Goal: Task Accomplishment & Management: Manage account settings

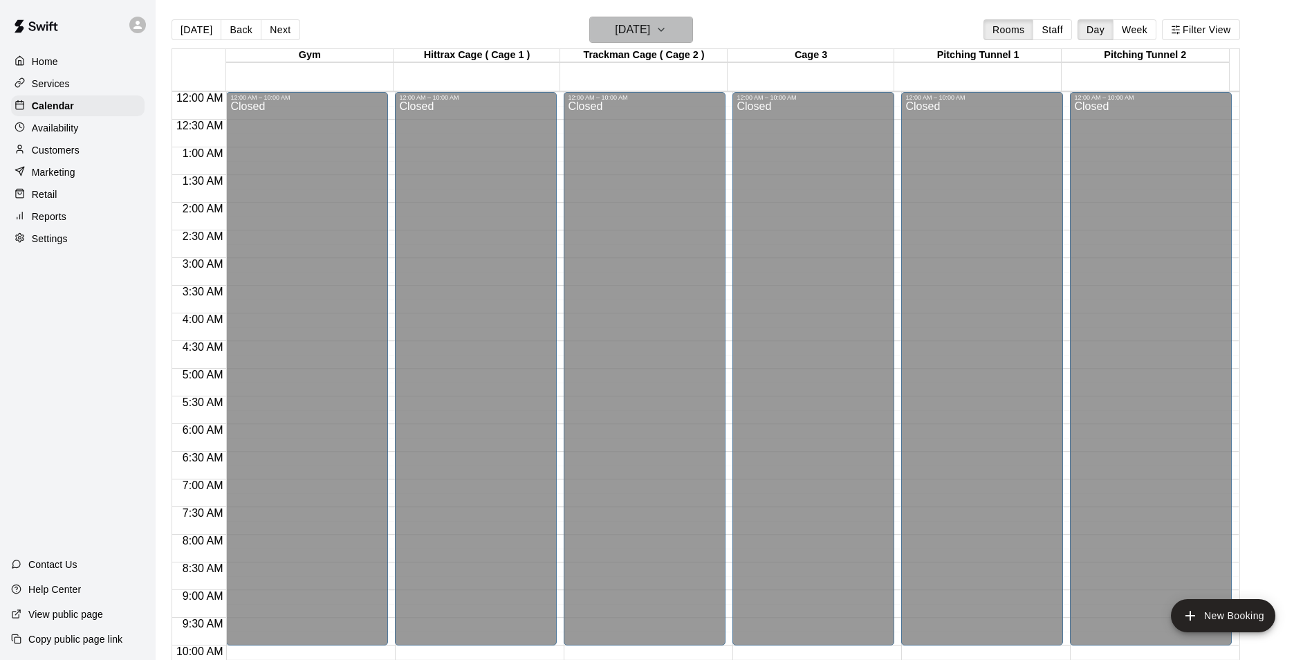
click at [693, 28] on button "[DATE]" at bounding box center [641, 30] width 104 height 26
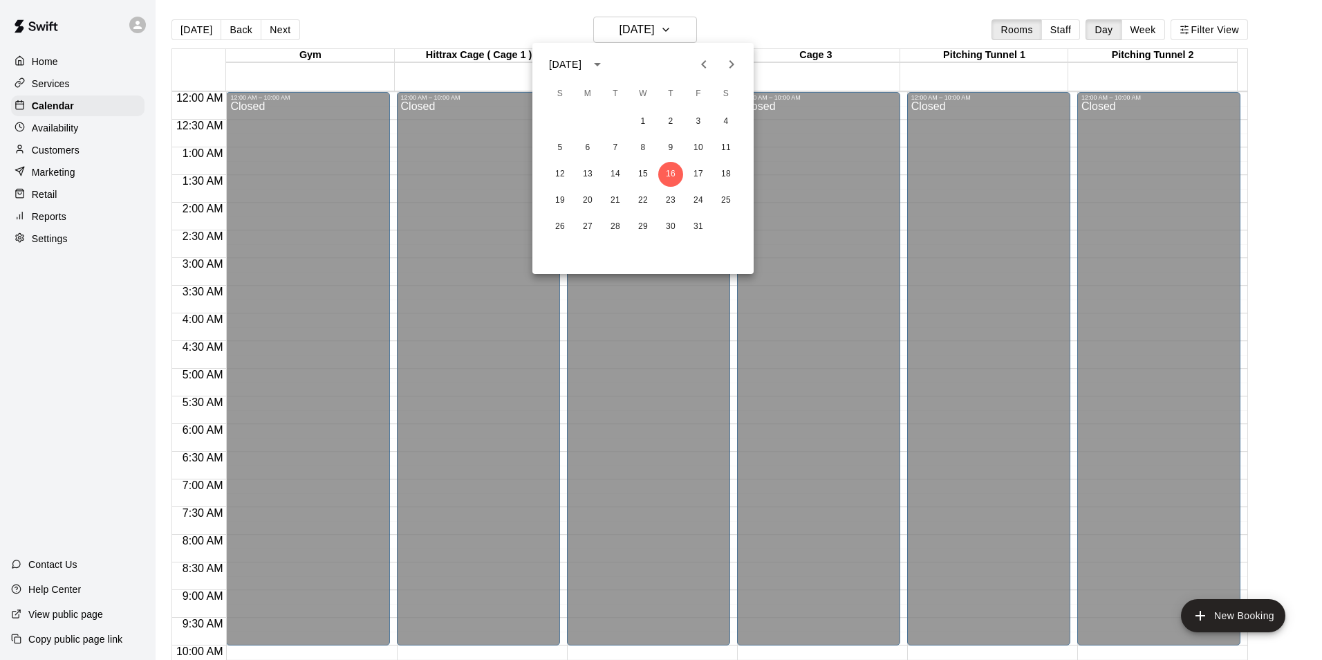
click at [708, 63] on icon "Previous month" at bounding box center [704, 64] width 17 height 17
click at [609, 178] on button "12" at bounding box center [615, 174] width 25 height 25
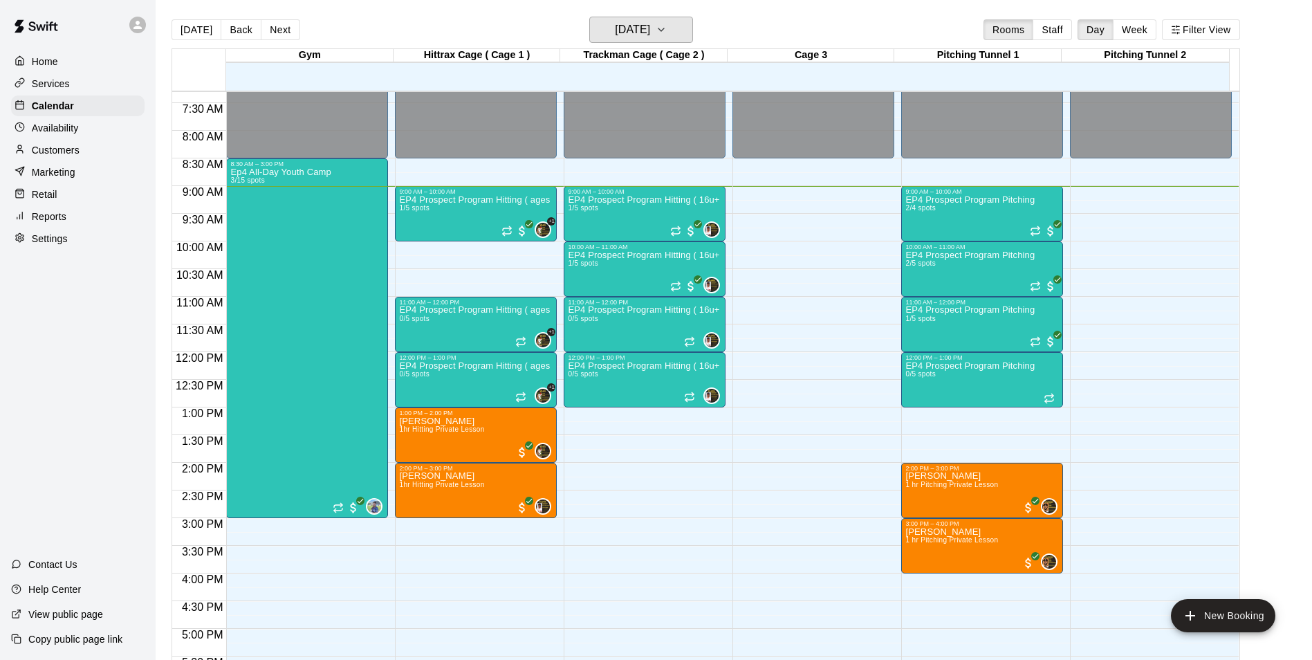
scroll to position [484, 0]
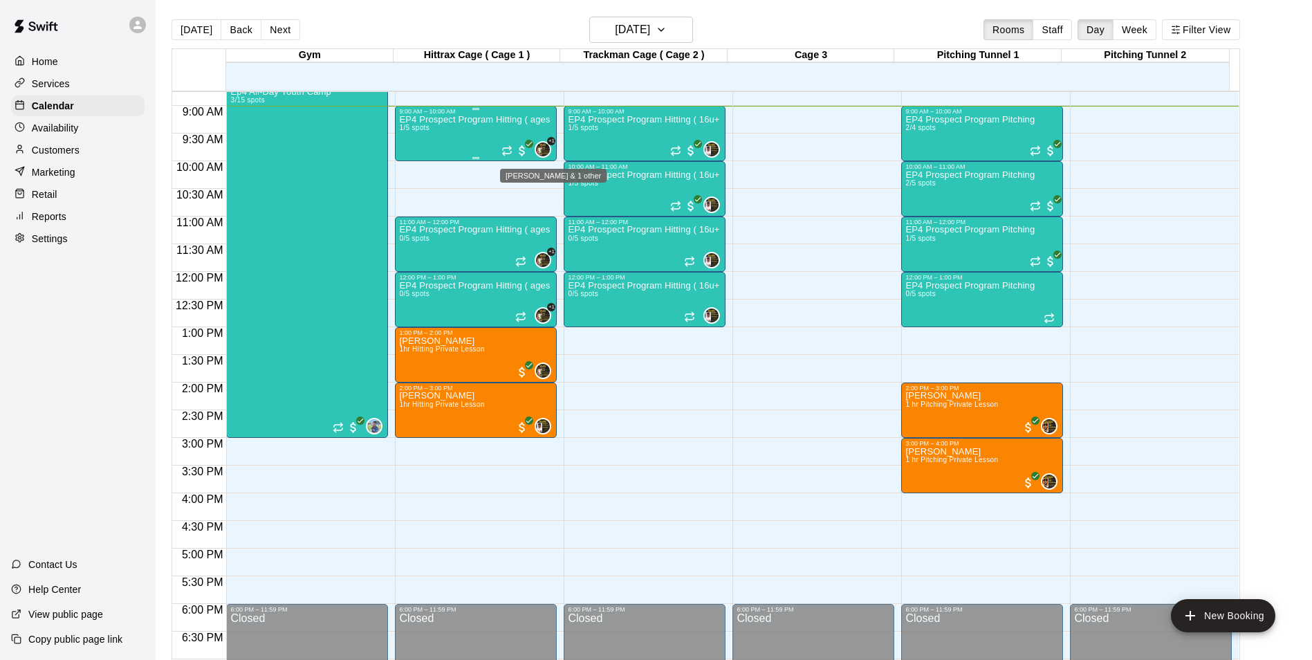
click at [538, 147] on img "Melvin Garcia & 1 other" at bounding box center [543, 149] width 14 height 14
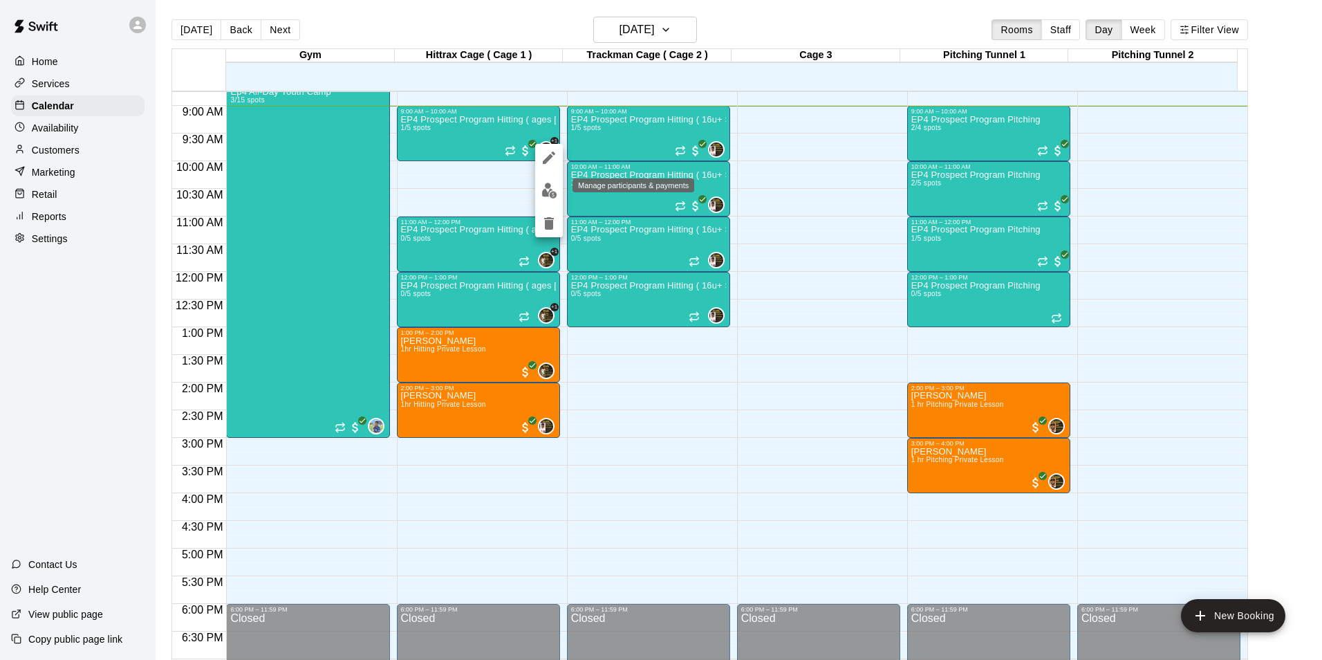
click at [547, 193] on img "edit" at bounding box center [549, 191] width 16 height 16
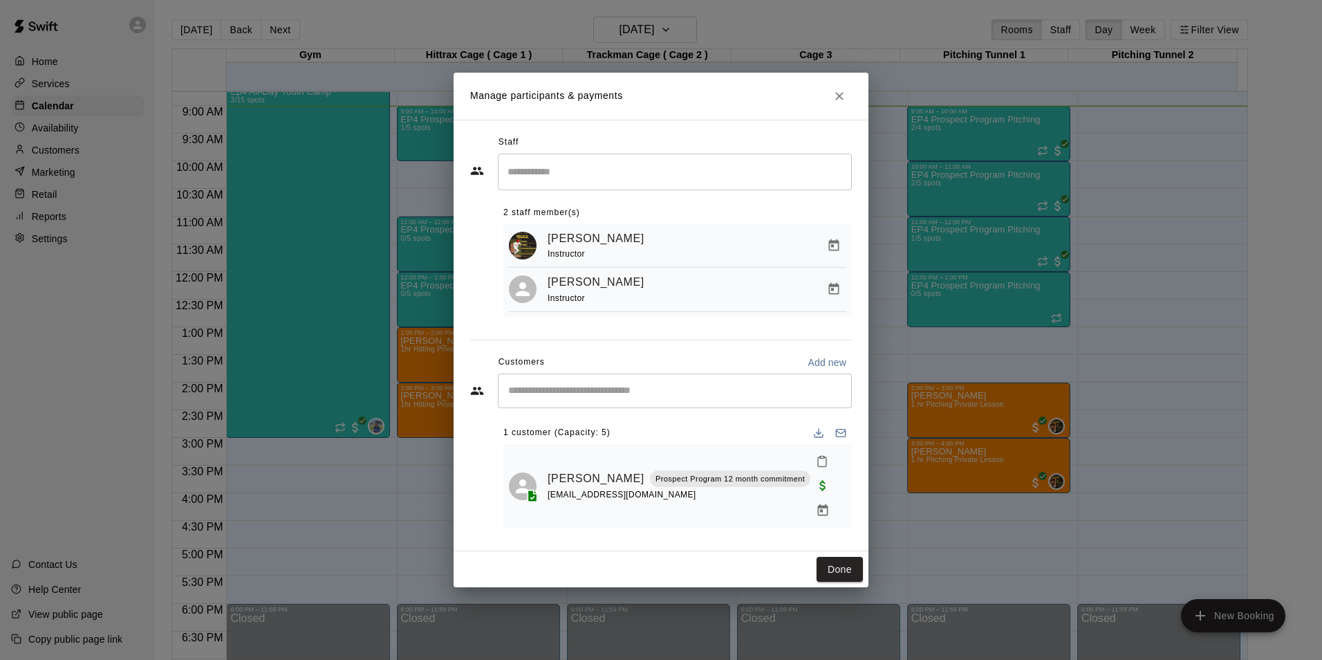
click at [779, 250] on div "[PERSON_NAME] Instructor" at bounding box center [697, 246] width 299 height 33
click at [773, 251] on div "[PERSON_NAME] Instructor" at bounding box center [697, 246] width 299 height 33
click at [832, 251] on icon "Manage bookings & payment" at bounding box center [834, 245] width 10 height 12
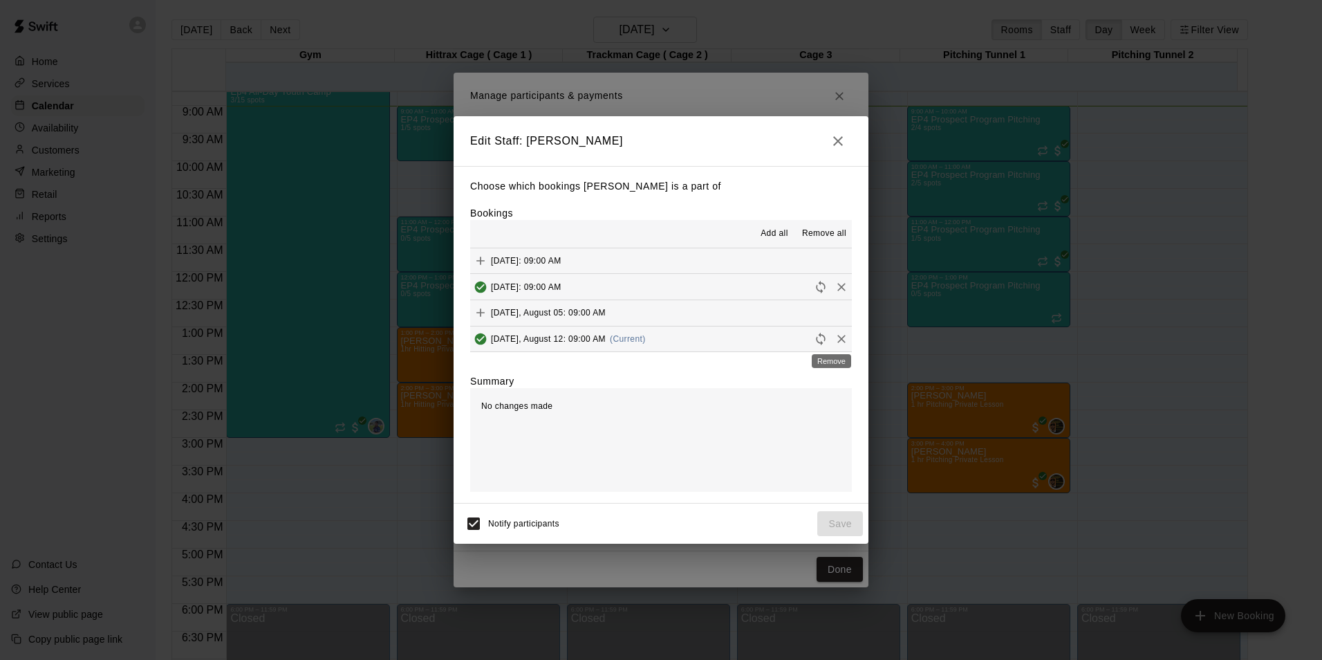
click at [835, 337] on icon "Remove" at bounding box center [842, 339] width 14 height 14
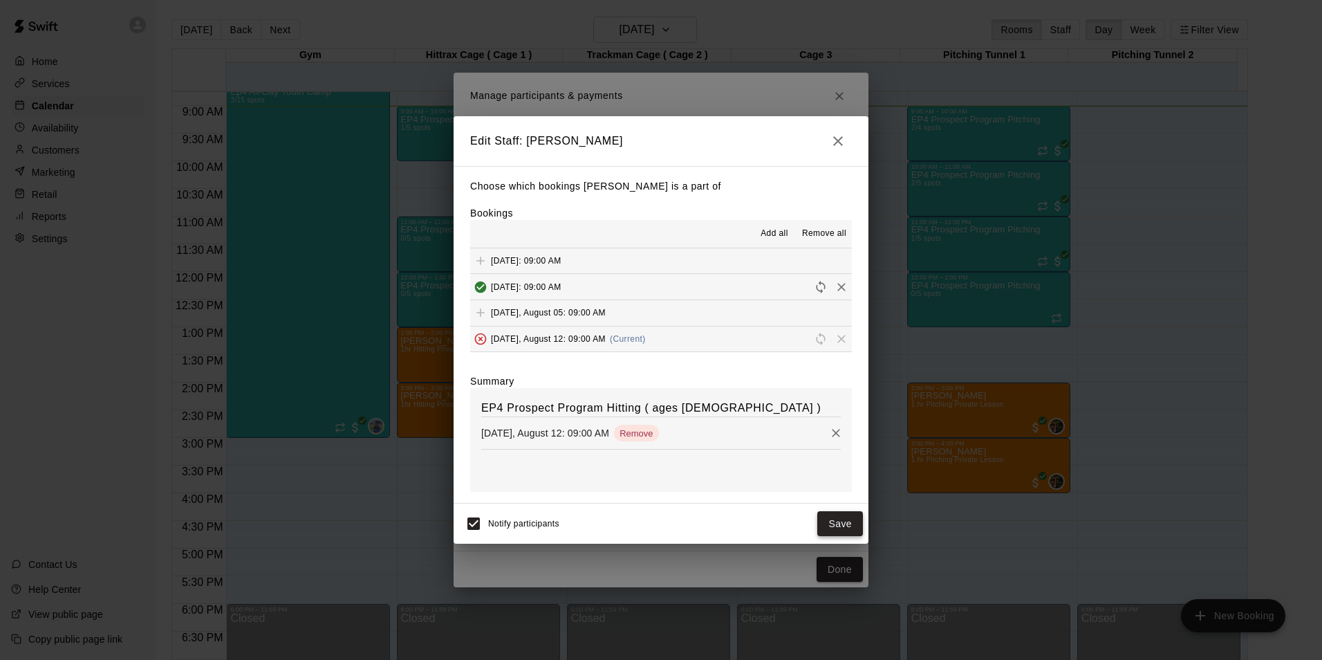
click at [846, 519] on button "Save" at bounding box center [840, 524] width 46 height 26
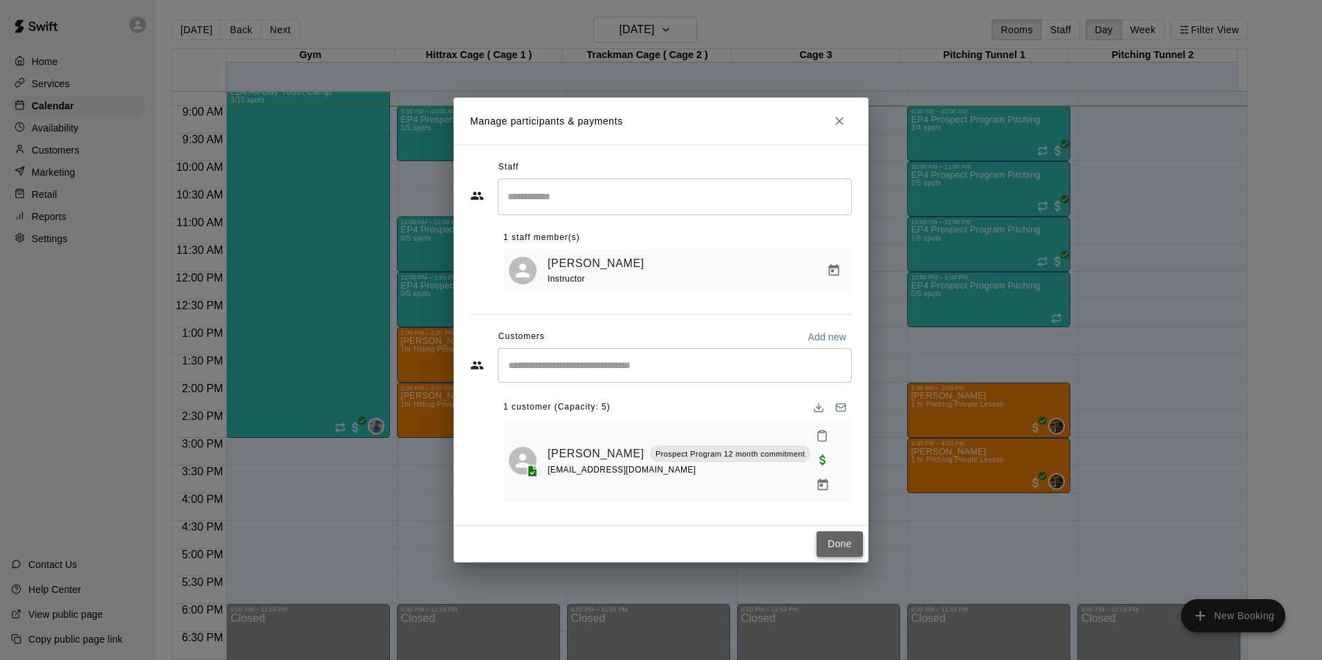
click at [842, 532] on button "Done" at bounding box center [840, 544] width 46 height 26
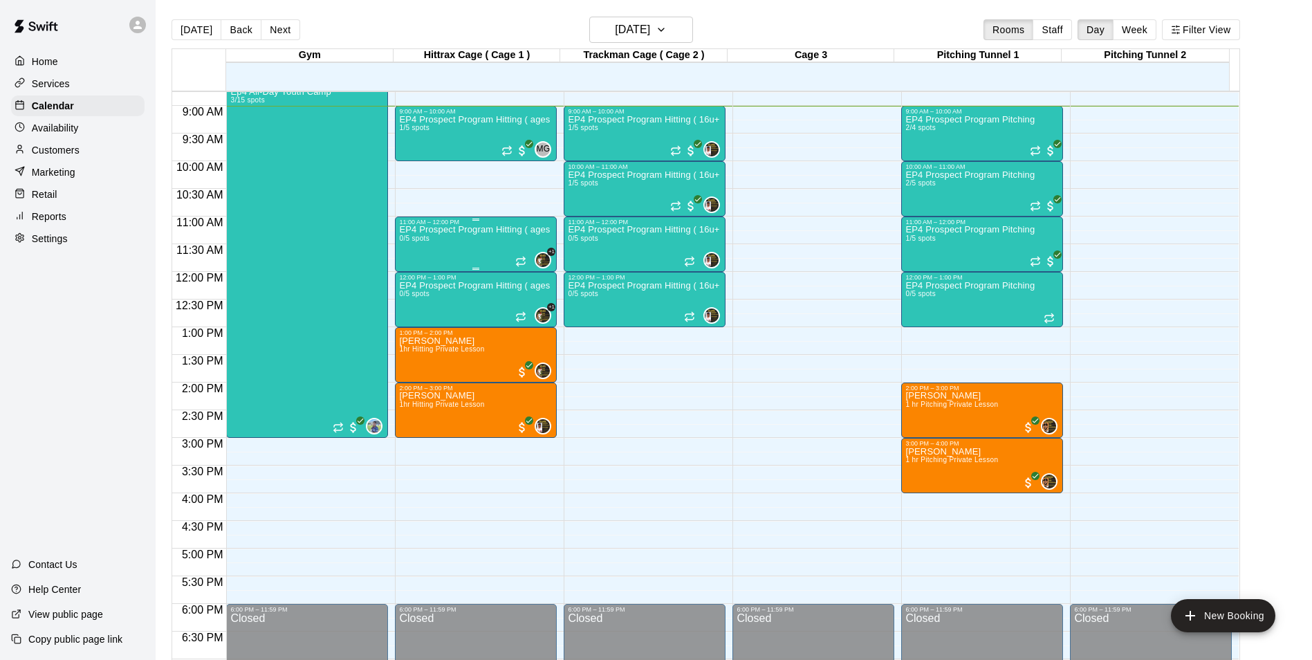
click at [496, 252] on div "EP4 Prospect Program Hitting ( ages [DEMOGRAPHIC_DATA] ) 0/5 spots" at bounding box center [476, 555] width 154 height 660
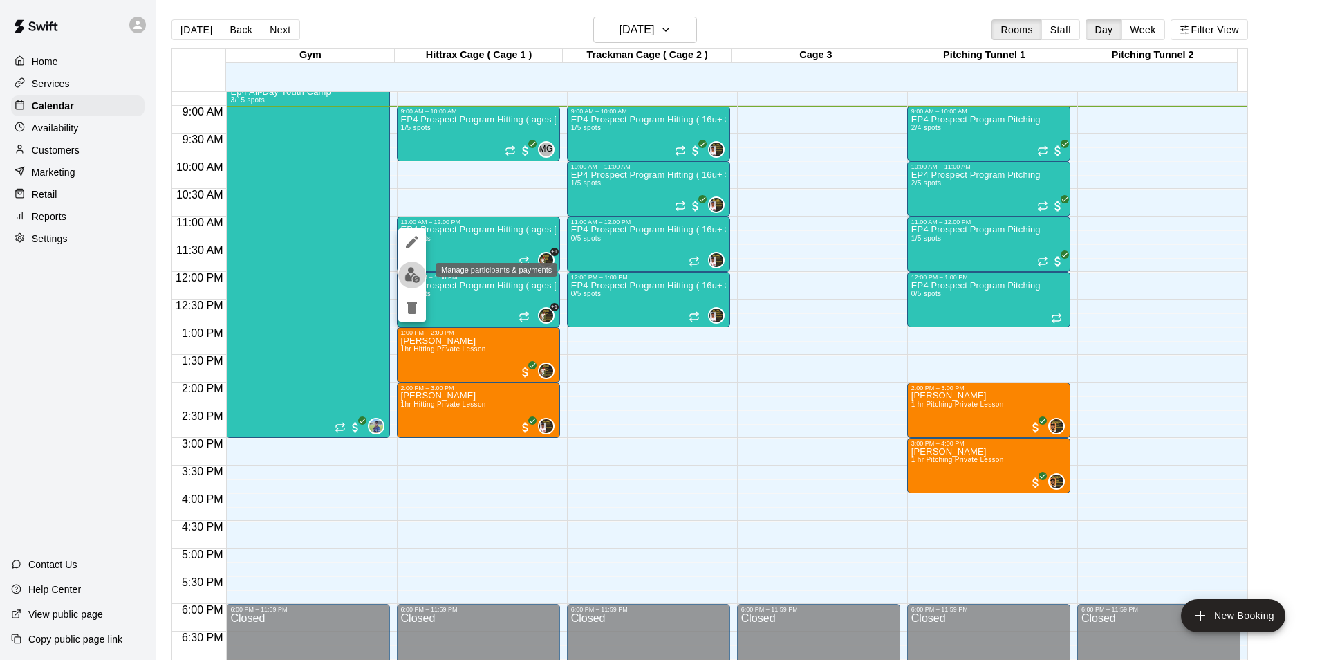
click at [412, 275] on img "edit" at bounding box center [413, 275] width 16 height 16
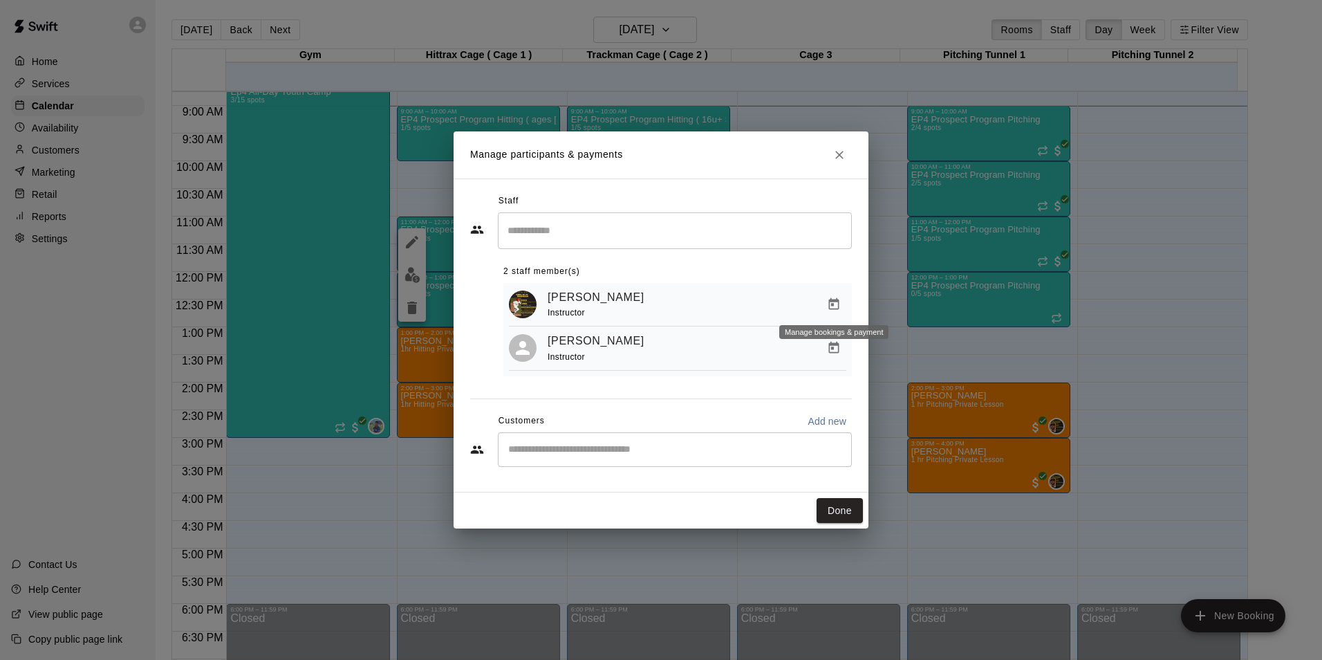
click at [835, 300] on icon "Manage bookings & payment" at bounding box center [834, 304] width 10 height 12
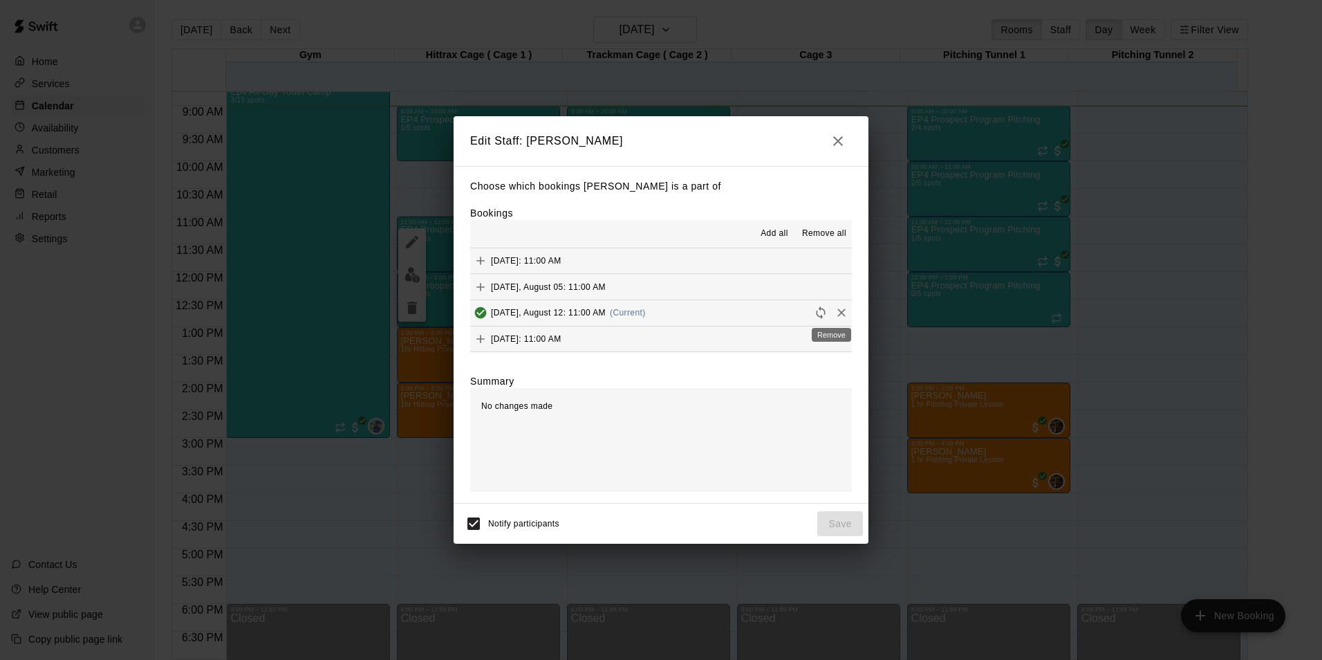
click at [835, 311] on icon "Remove" at bounding box center [842, 313] width 14 height 14
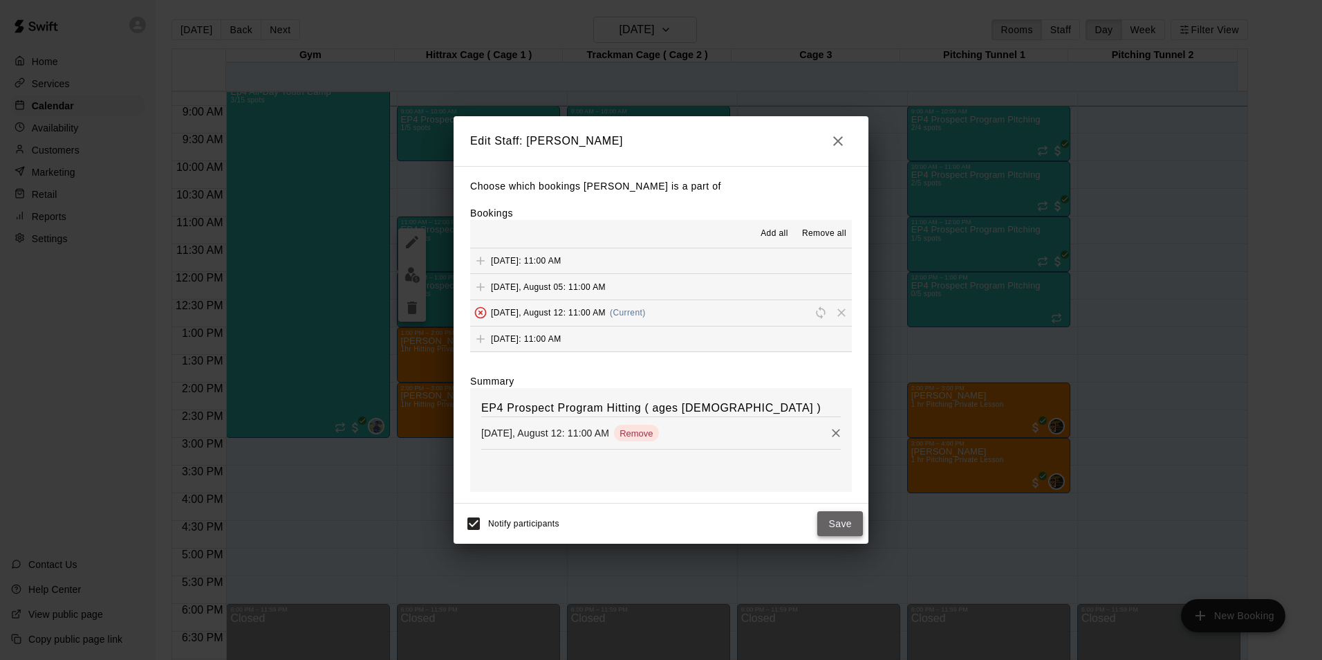
click at [842, 522] on button "Save" at bounding box center [840, 524] width 46 height 26
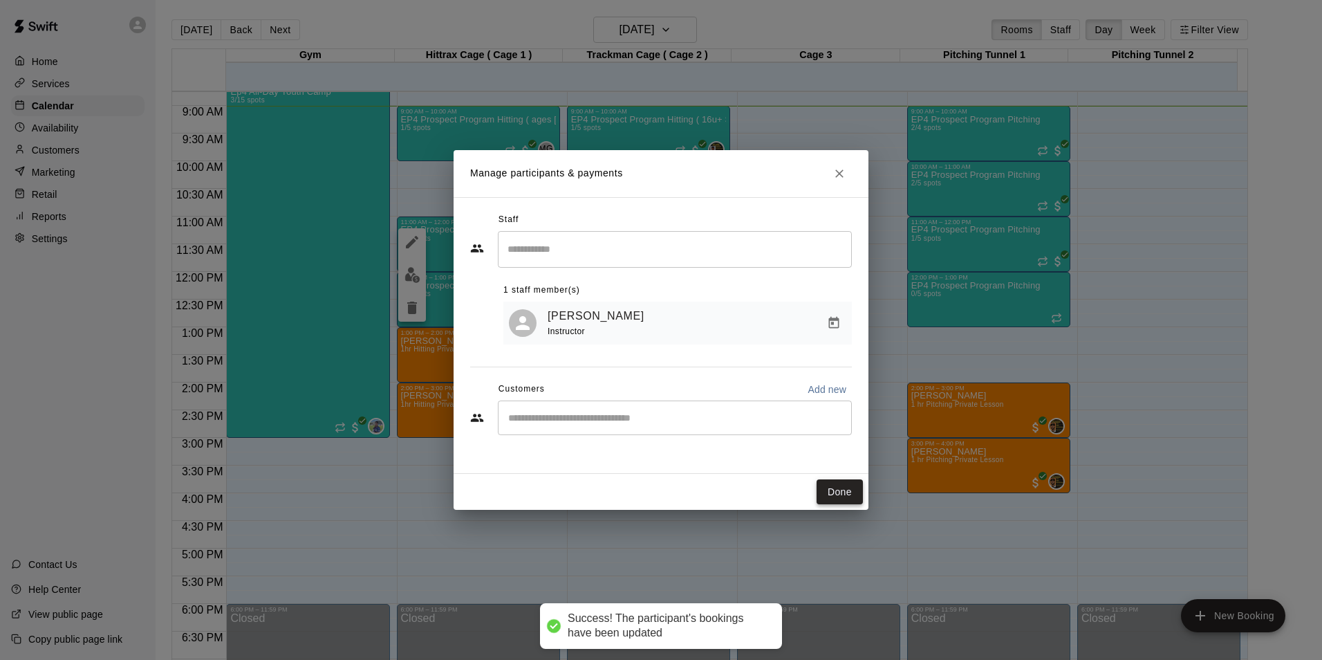
click at [848, 492] on button "Done" at bounding box center [840, 492] width 46 height 26
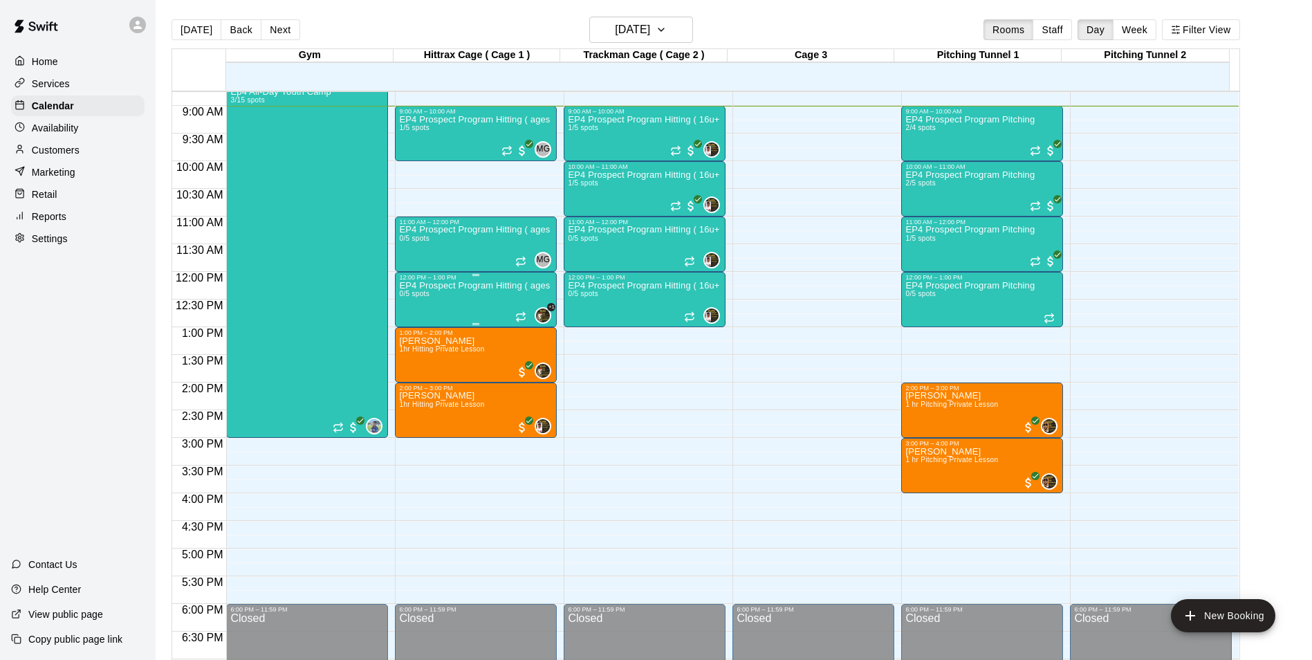
click at [497, 298] on div "EP4 Prospect Program Hitting ( ages [DEMOGRAPHIC_DATA] ) 0/5 spots" at bounding box center [476, 611] width 154 height 660
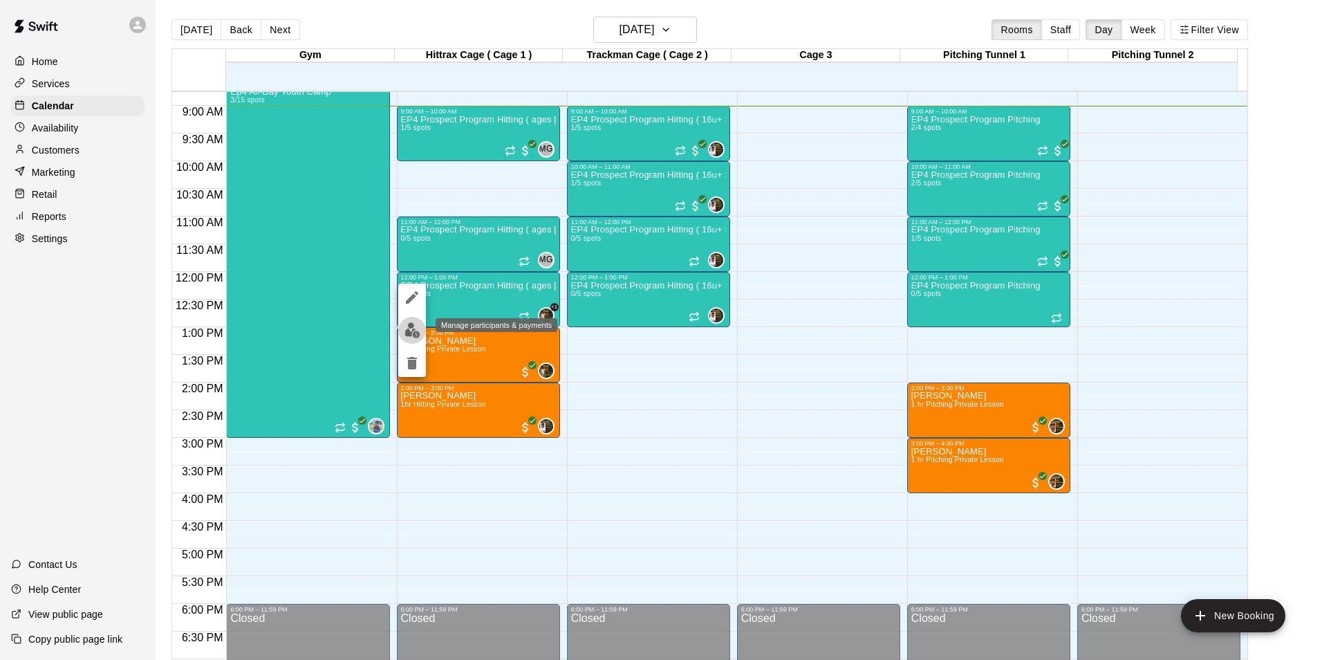
click at [411, 326] on img "edit" at bounding box center [413, 330] width 16 height 16
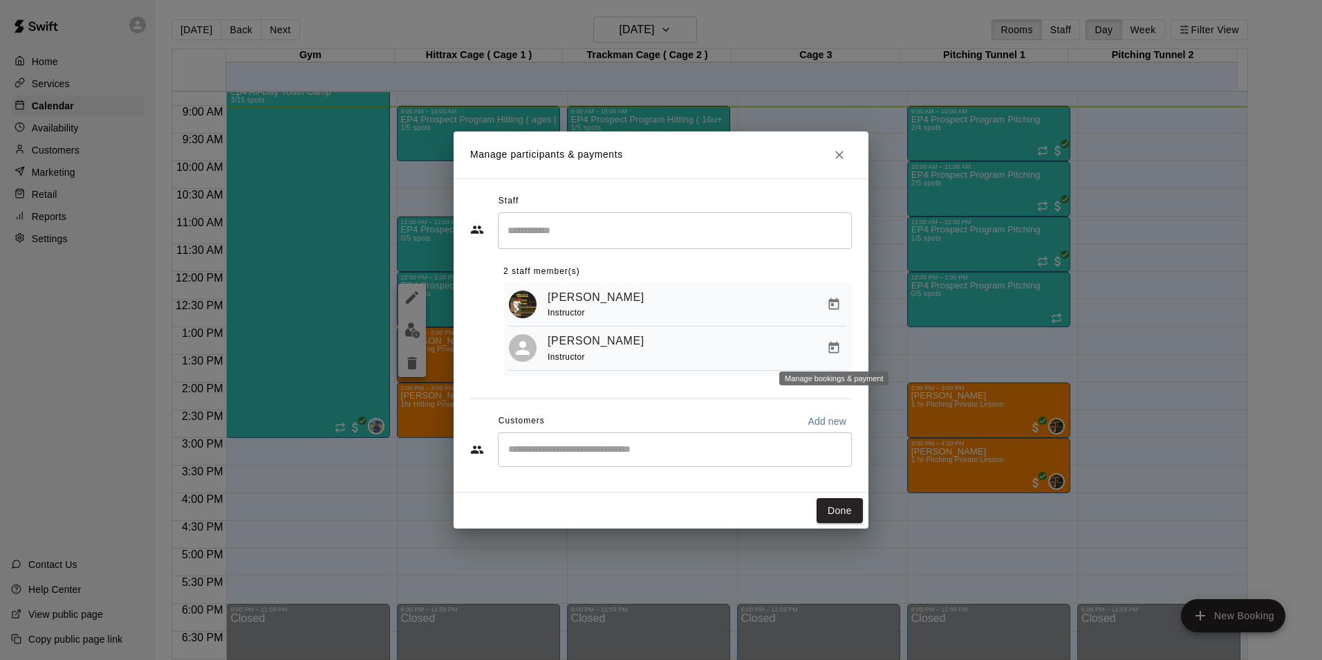
click at [831, 350] on icon "Manage bookings & payment" at bounding box center [834, 348] width 14 height 14
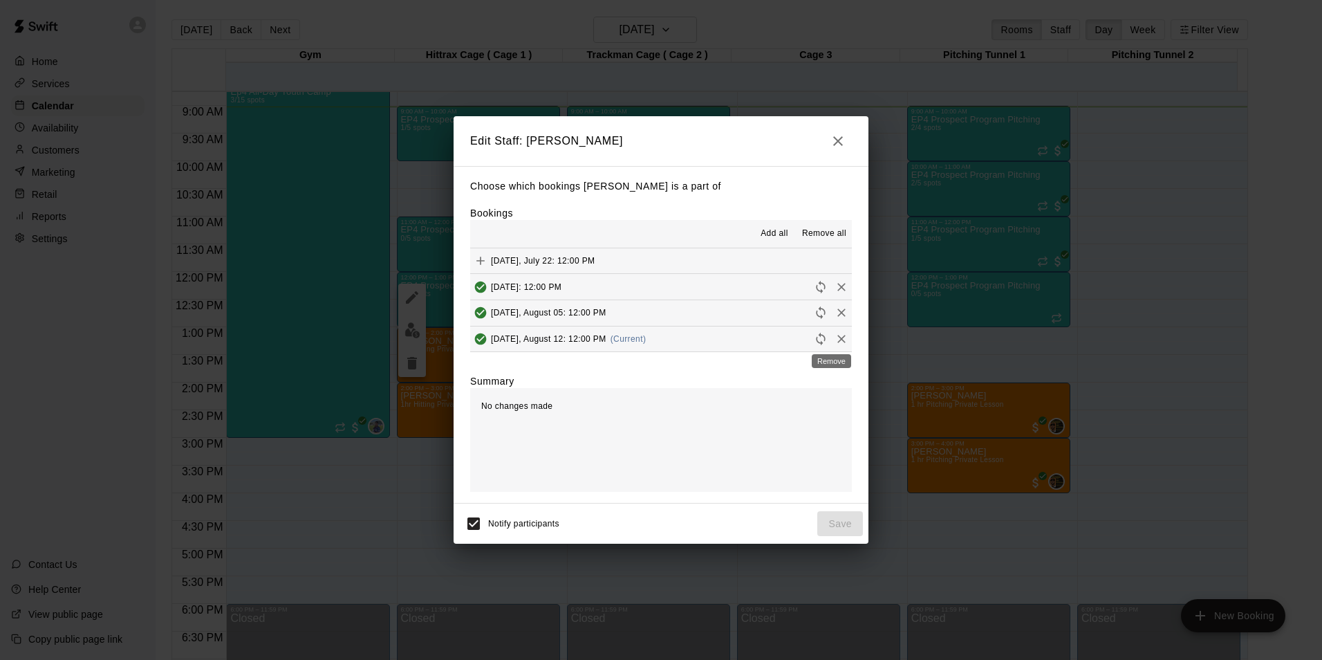
click at [835, 339] on icon "Remove" at bounding box center [842, 339] width 14 height 14
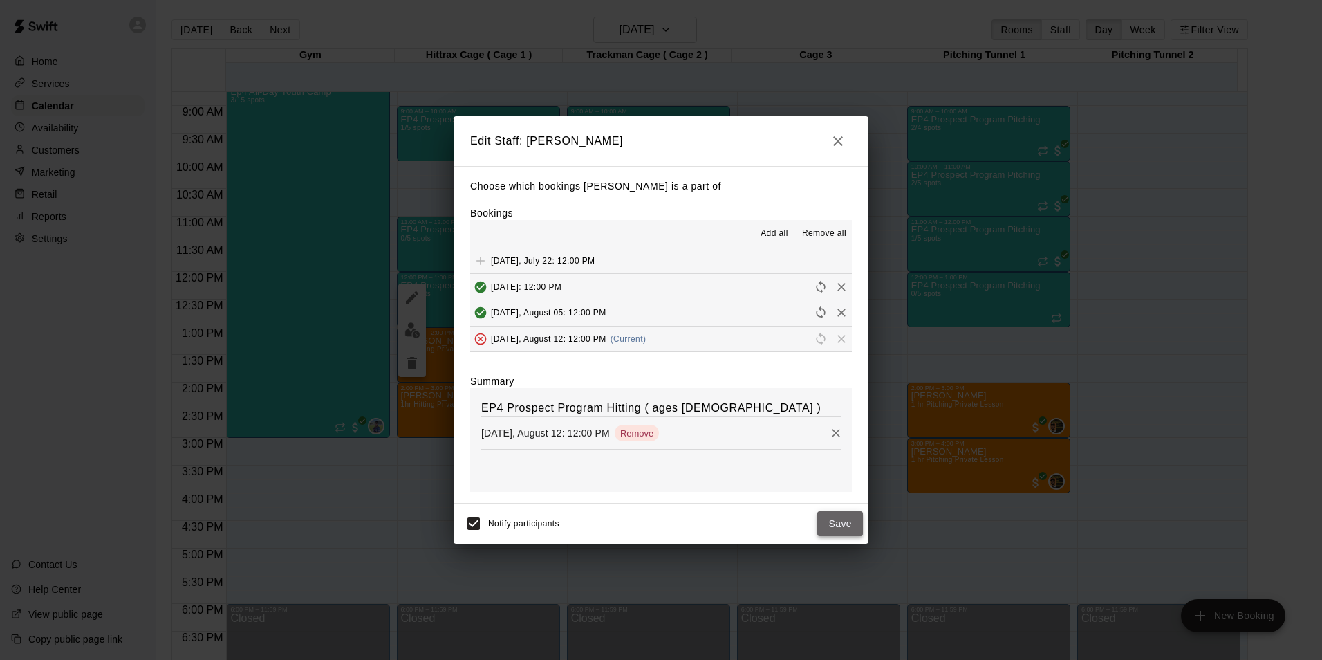
click at [844, 526] on button "Save" at bounding box center [840, 524] width 46 height 26
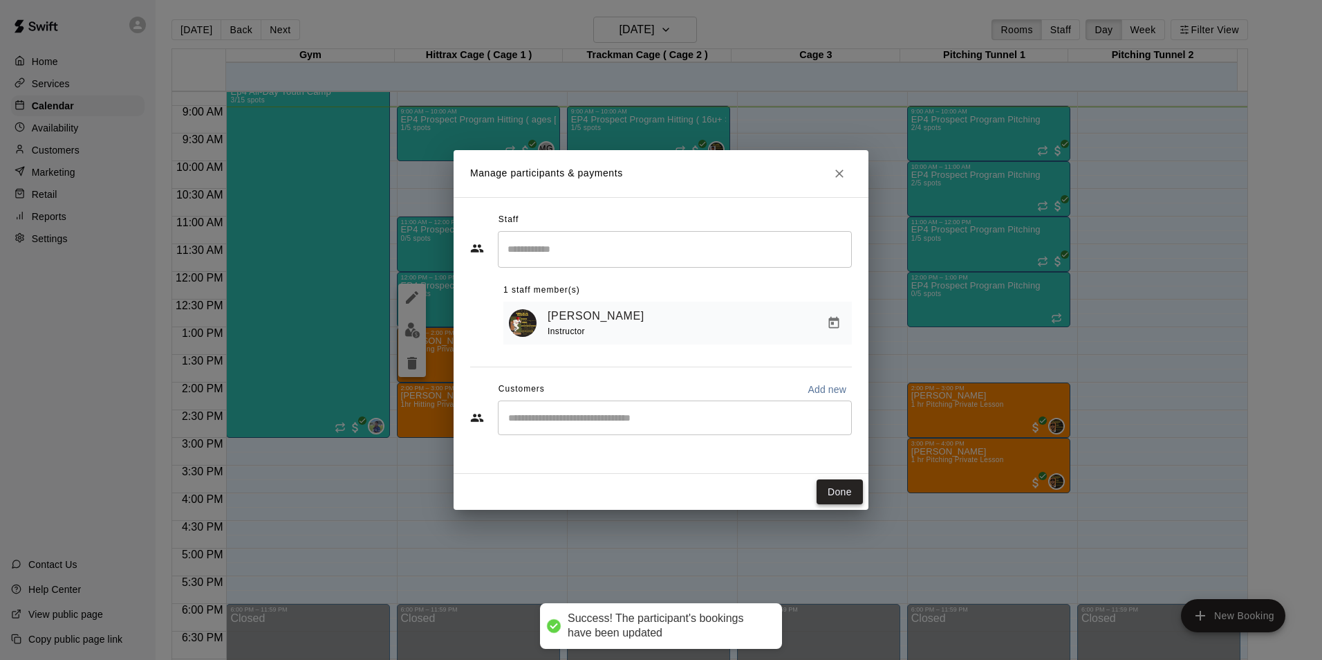
click at [828, 486] on button "Done" at bounding box center [840, 492] width 46 height 26
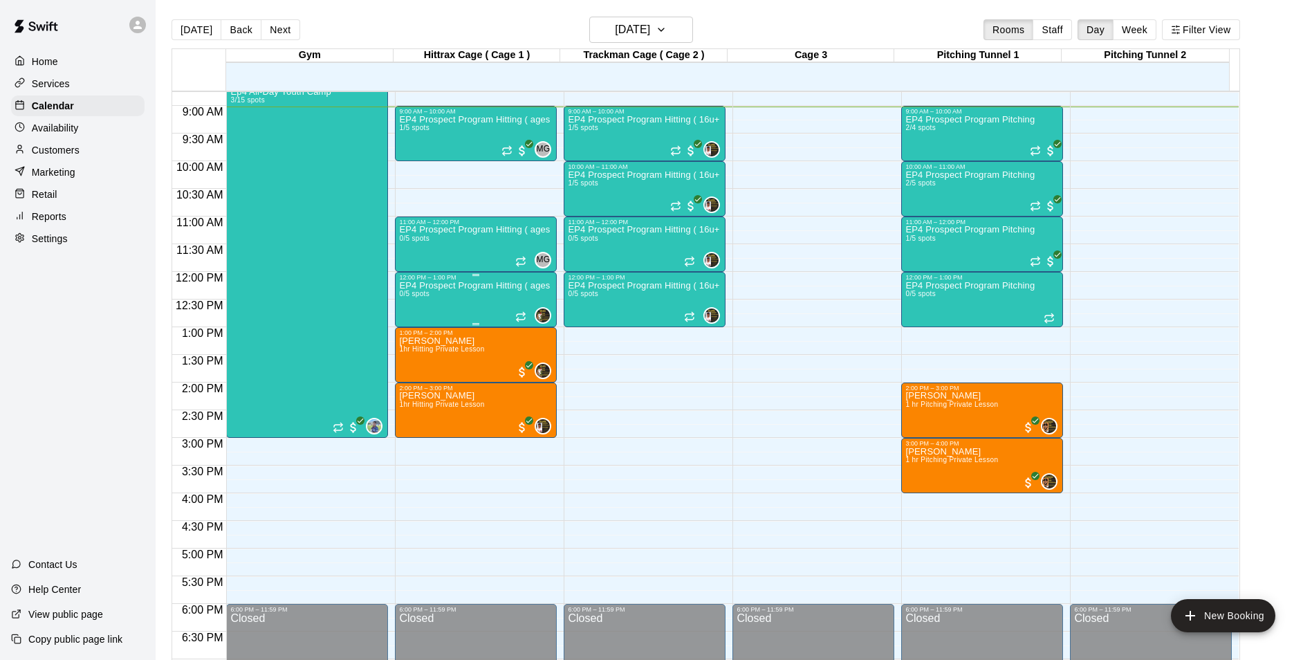
click at [541, 306] on div "EP4 Prospect Program Hitting ( ages [DEMOGRAPHIC_DATA] ) 0/5 spots" at bounding box center [476, 611] width 154 height 660
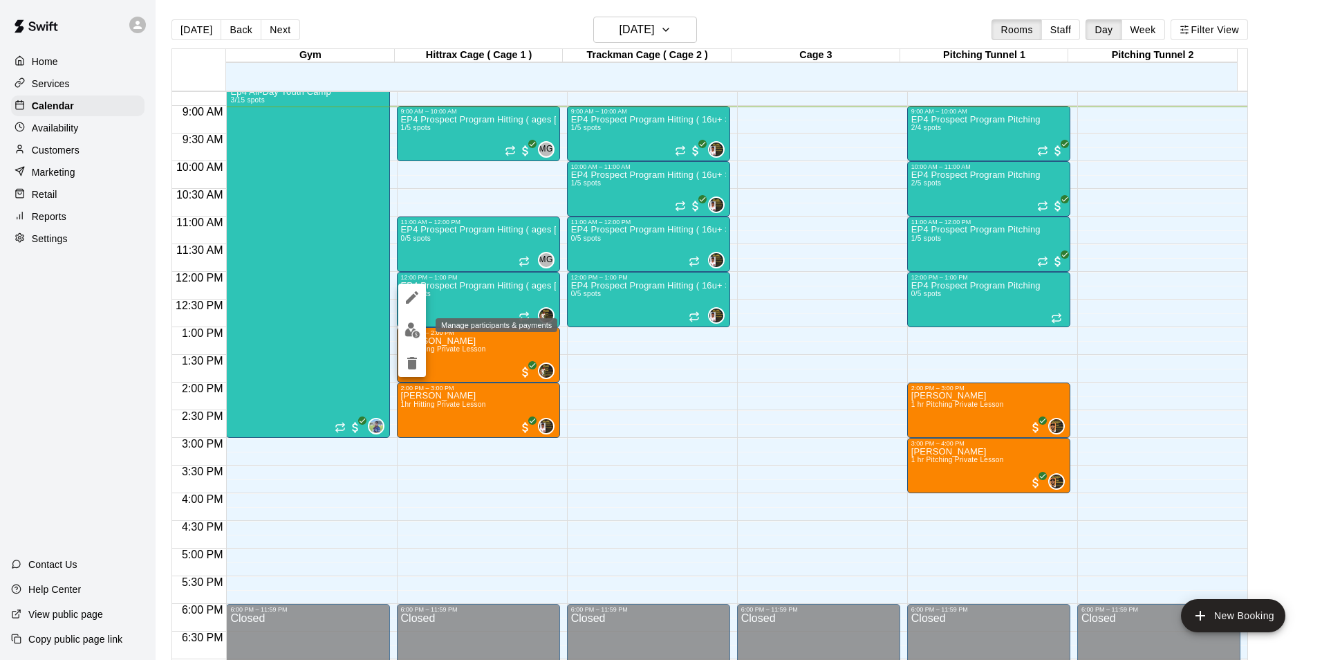
click at [411, 333] on img "edit" at bounding box center [413, 330] width 16 height 16
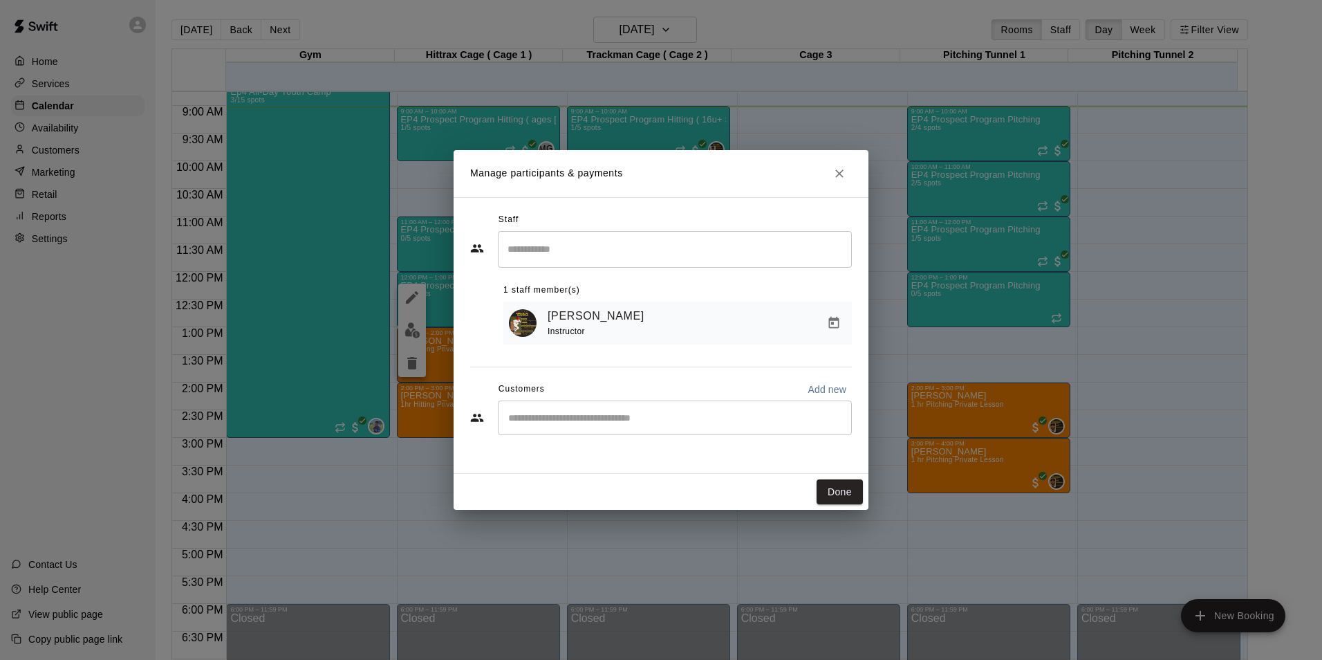
click at [617, 259] on input "Search staff" at bounding box center [675, 249] width 342 height 24
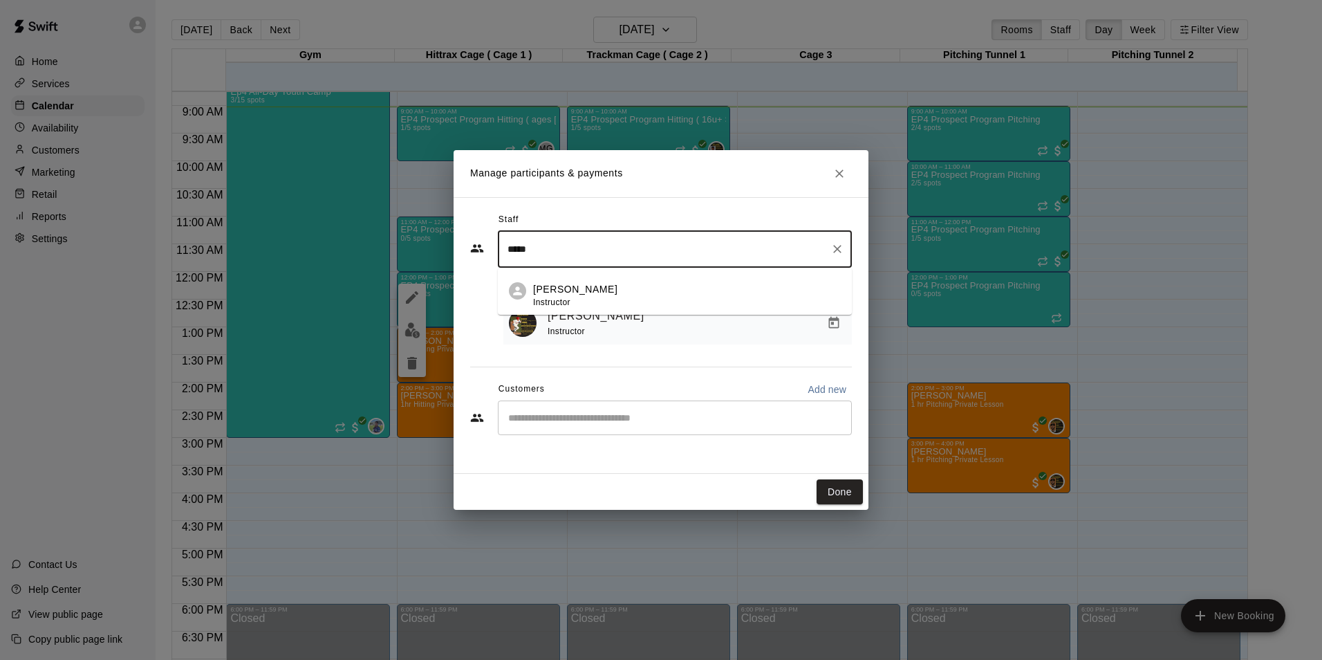
click at [605, 293] on p "[PERSON_NAME]" at bounding box center [575, 289] width 84 height 15
type input "*****"
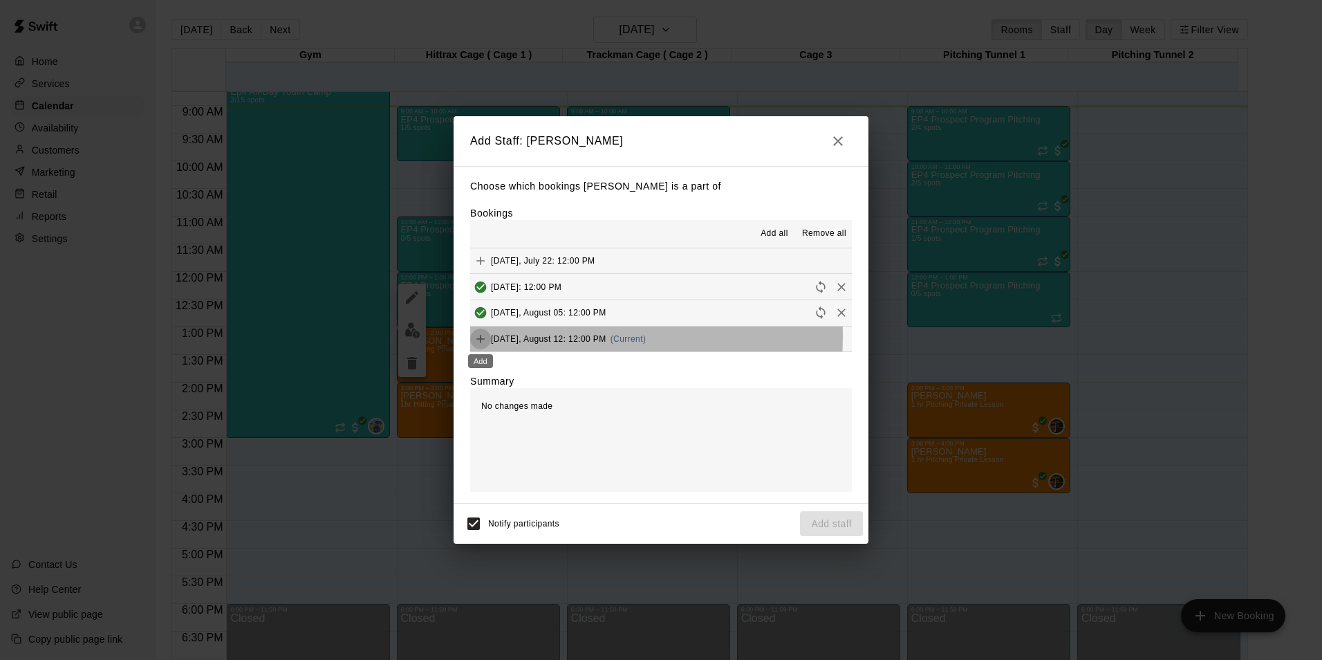
click at [481, 336] on icon "Add" at bounding box center [481, 339] width 14 height 14
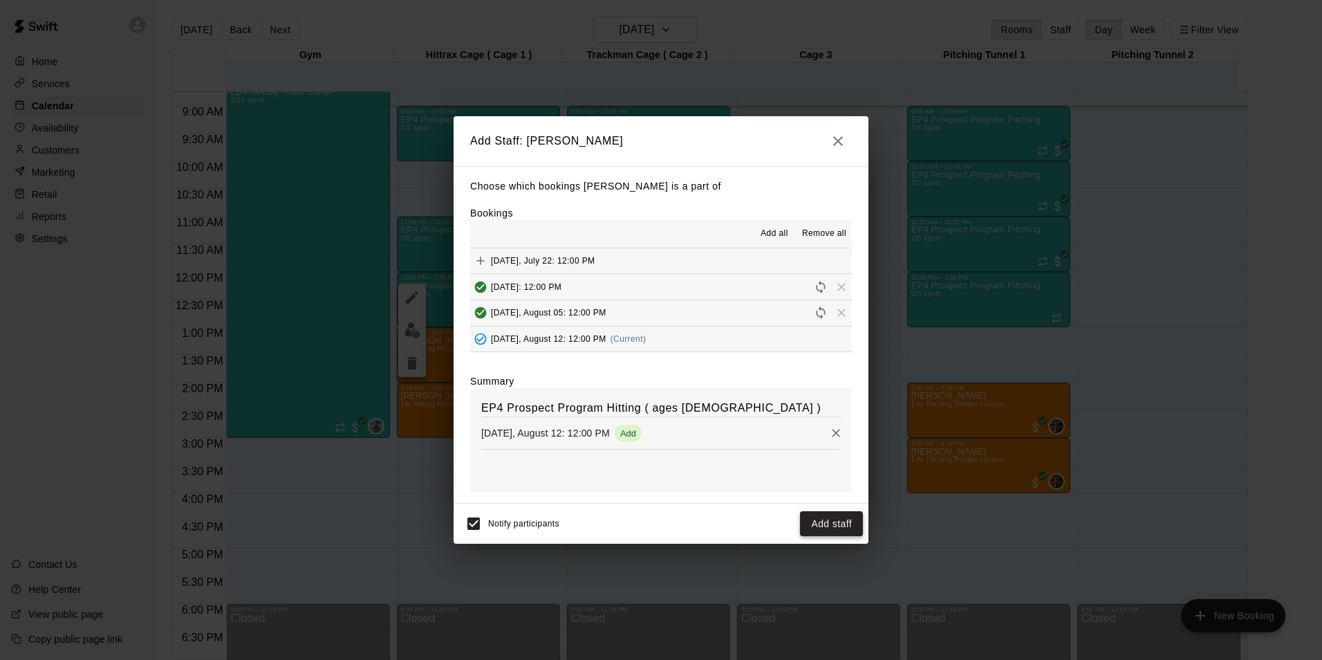
click at [848, 516] on button "Add staff" at bounding box center [831, 524] width 63 height 26
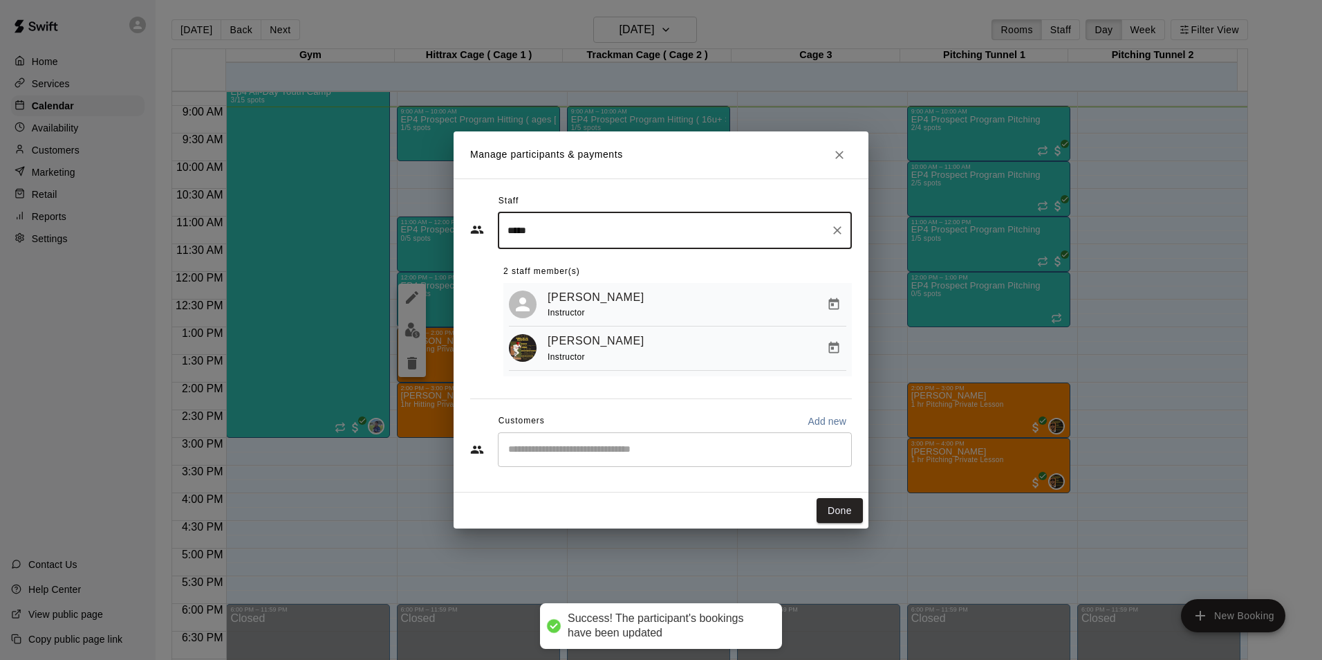
click at [838, 351] on icon "Manage bookings & payment" at bounding box center [834, 348] width 10 height 12
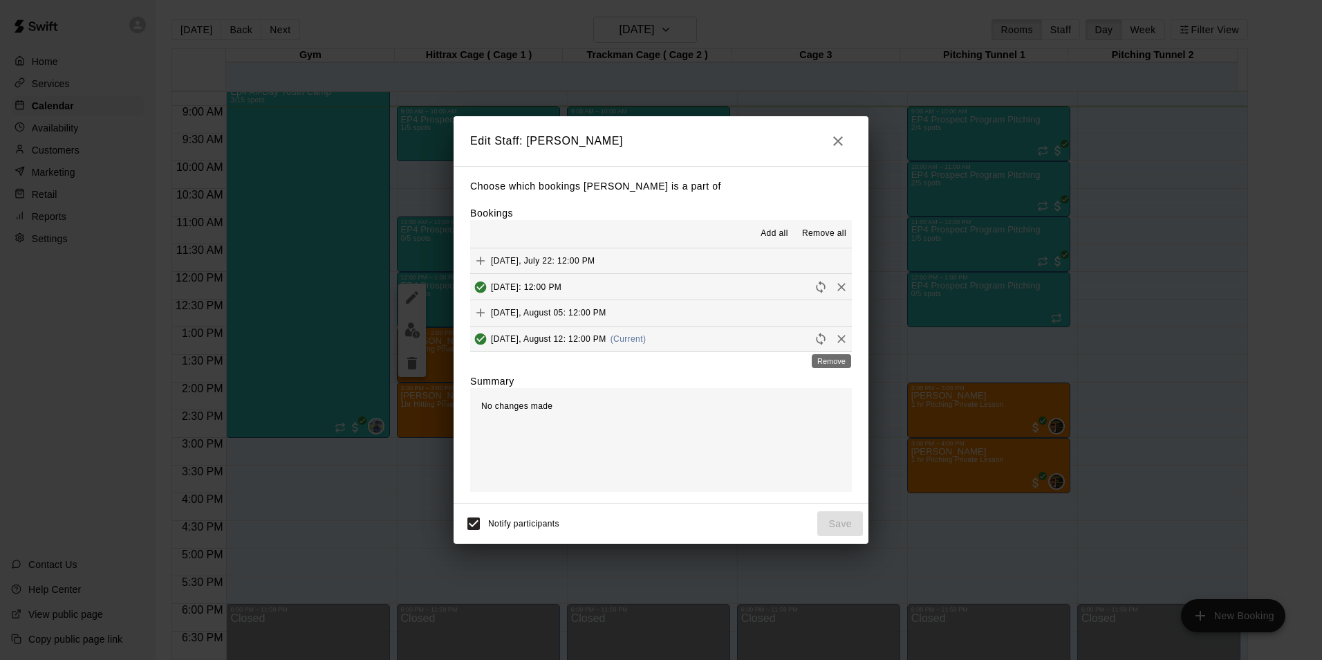
click at [835, 337] on icon "Remove" at bounding box center [842, 339] width 14 height 14
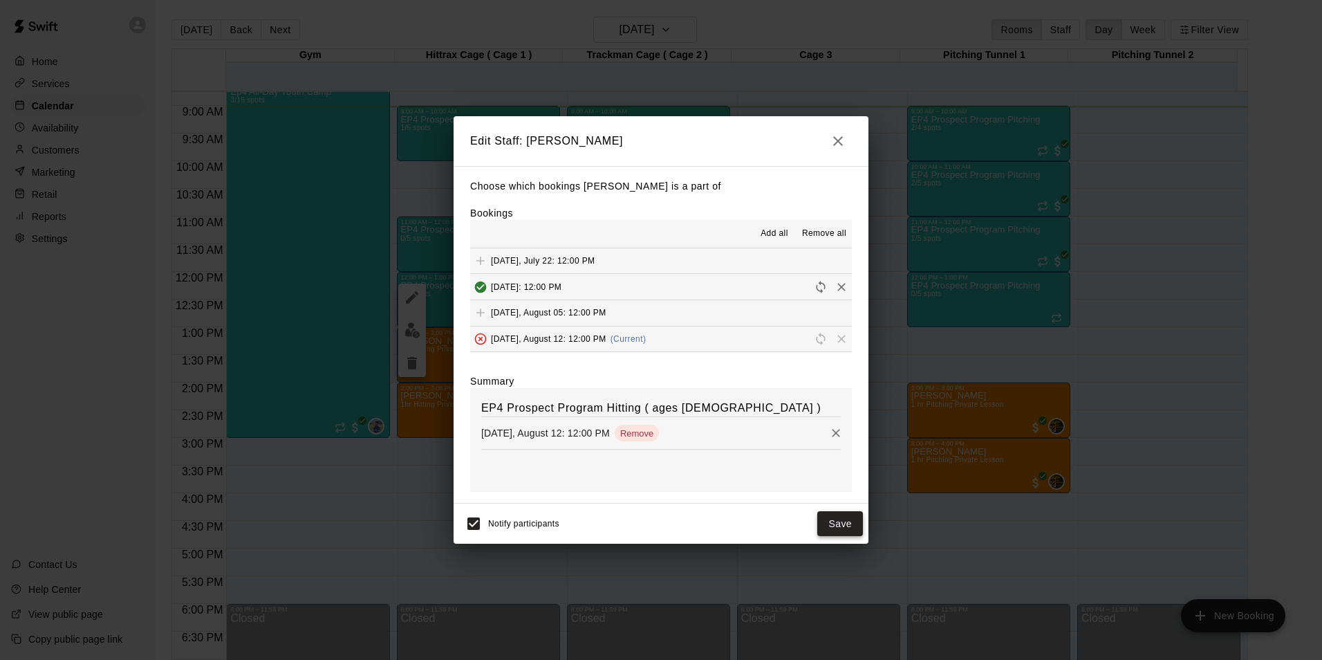
click at [837, 527] on button "Save" at bounding box center [840, 524] width 46 height 26
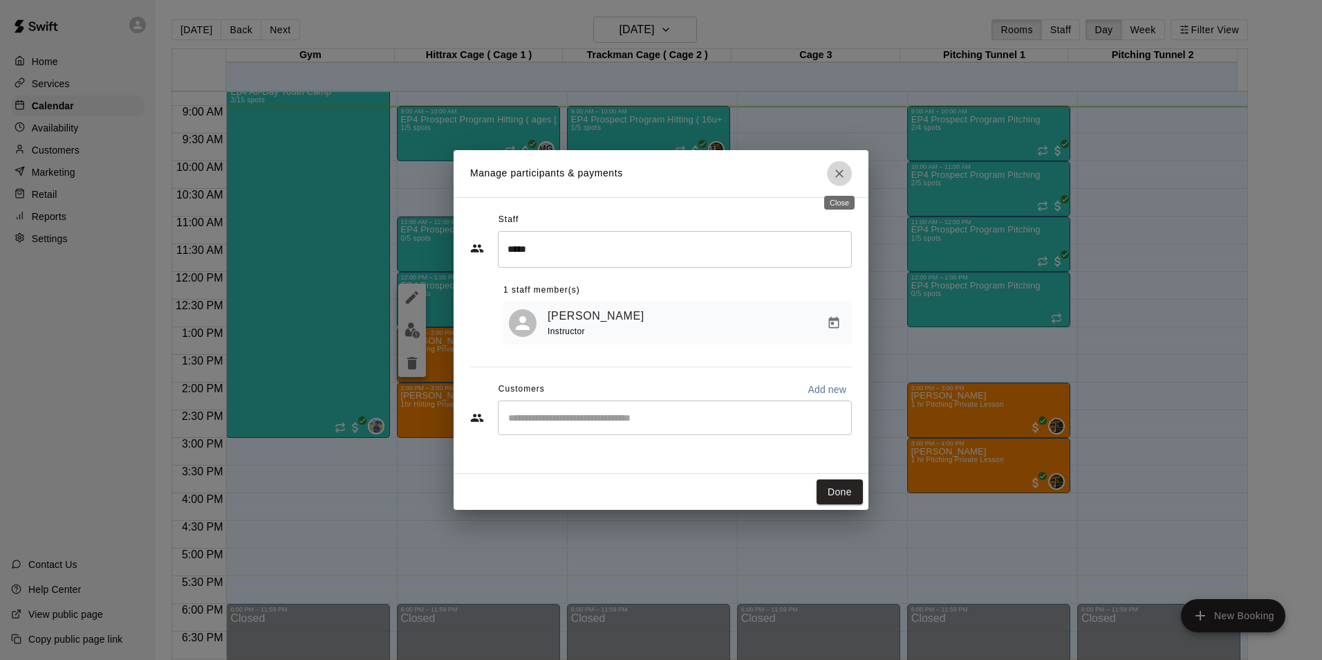
click at [838, 170] on icon "Close" at bounding box center [840, 174] width 14 height 14
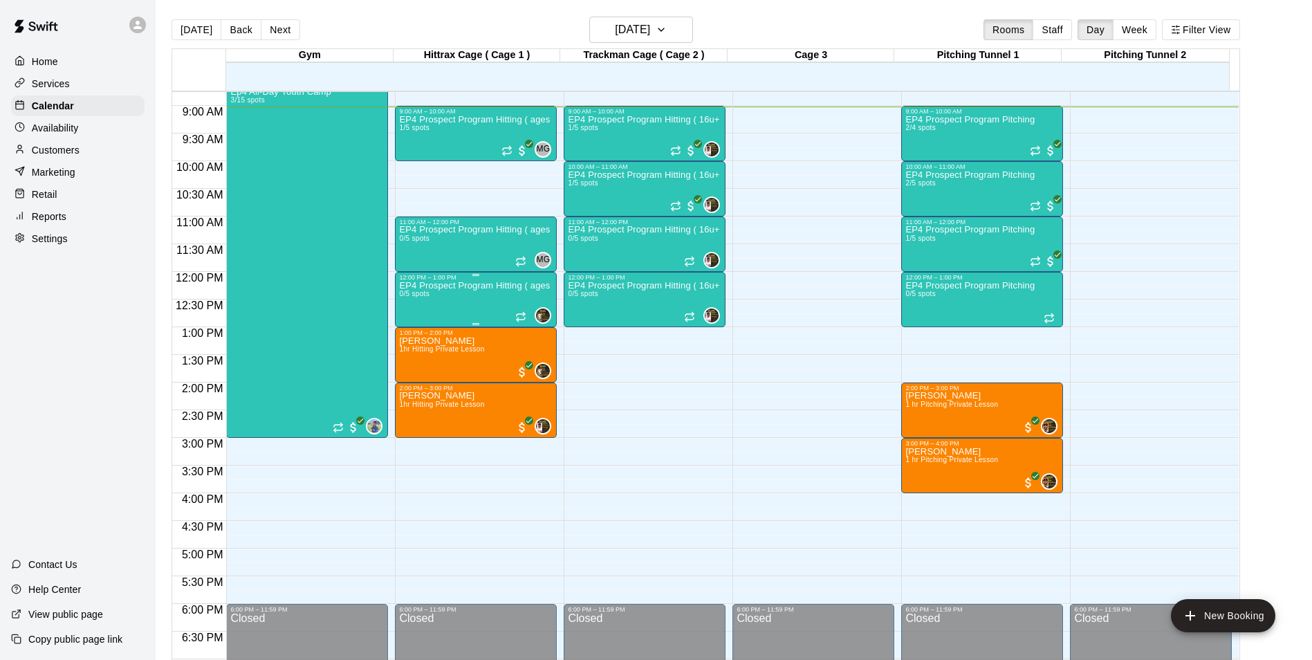
click at [500, 301] on div "EP4 Prospect Program Hitting ( ages [DEMOGRAPHIC_DATA] ) 0/5 spots" at bounding box center [476, 611] width 154 height 660
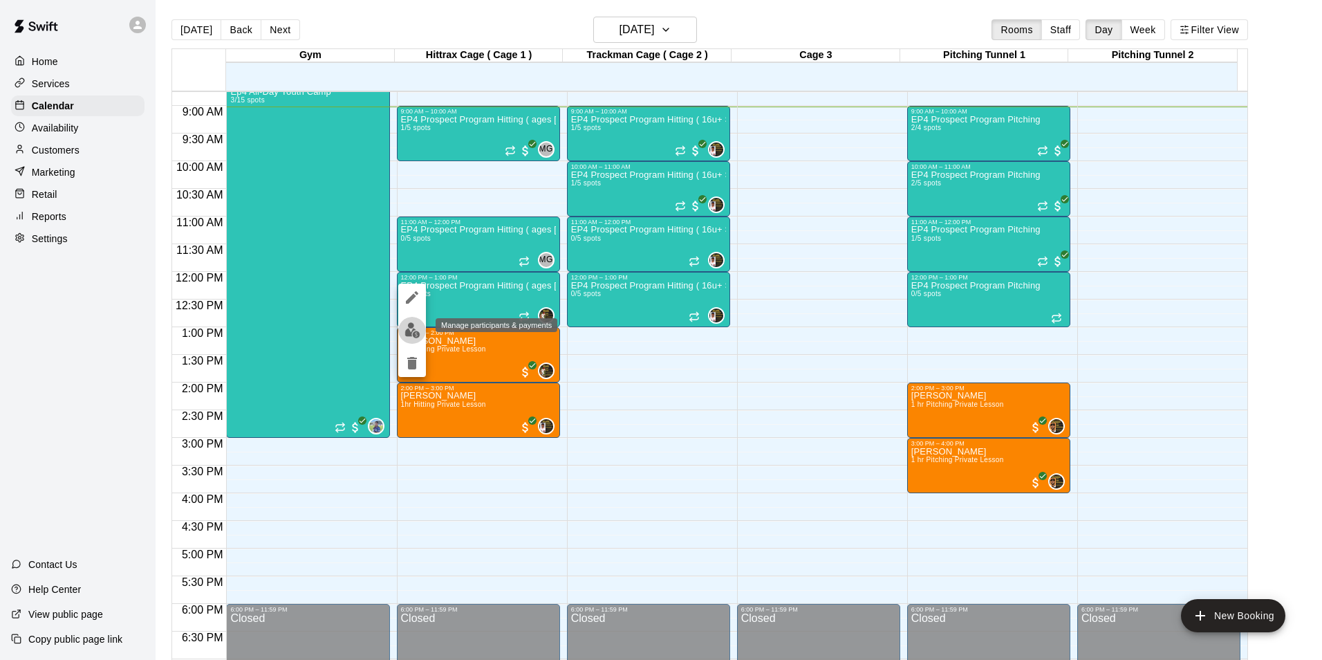
click at [407, 327] on img "edit" at bounding box center [413, 330] width 16 height 16
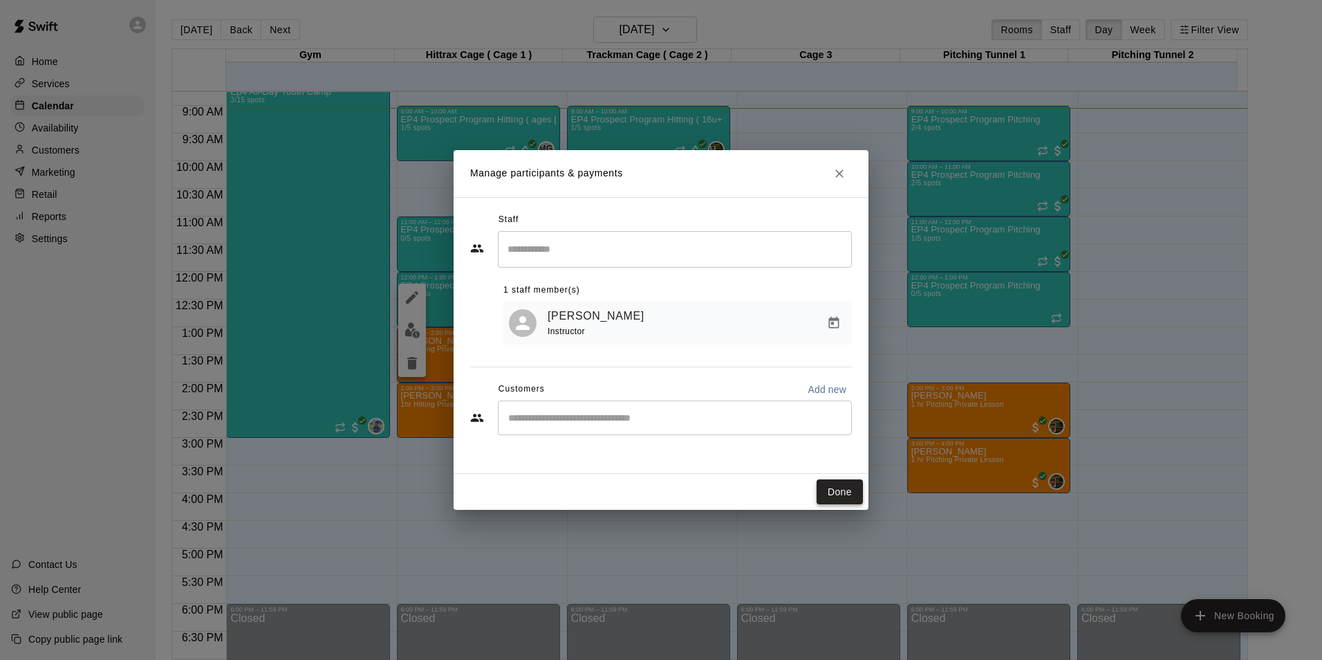
click at [843, 494] on button "Done" at bounding box center [840, 492] width 46 height 26
